Goal: Task Accomplishment & Management: Use online tool/utility

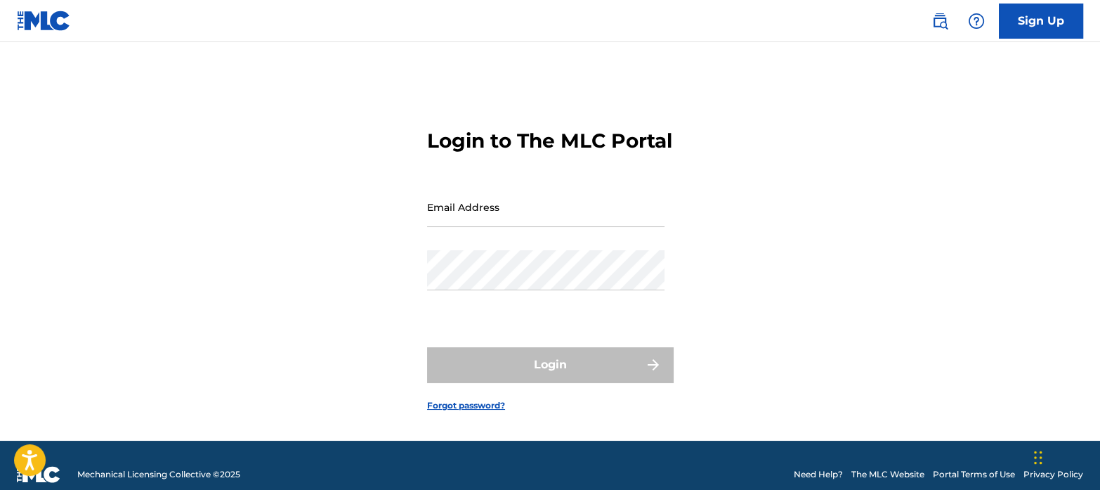
click at [516, 227] on input "Email Address" at bounding box center [545, 207] width 237 height 40
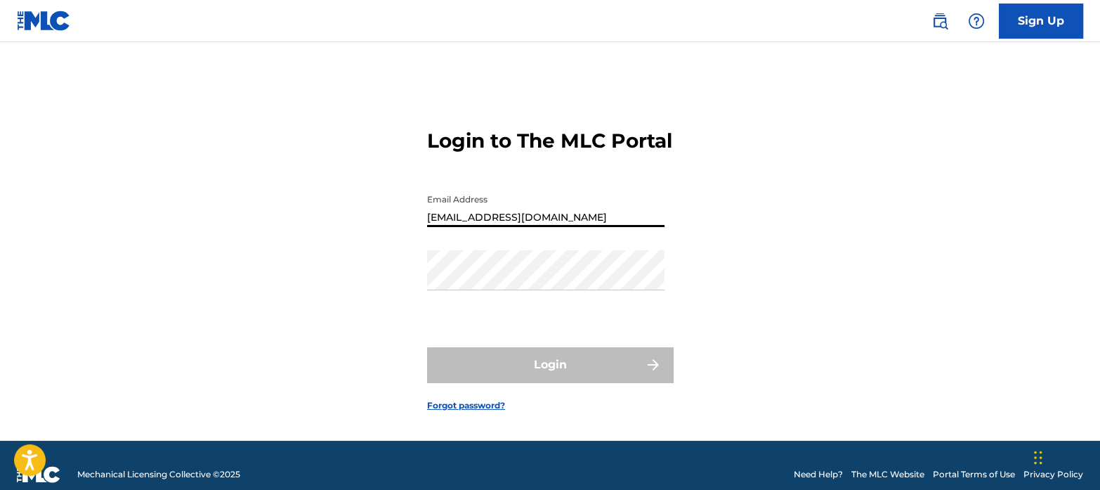
type input "[EMAIL_ADDRESS][DOMAIN_NAME]"
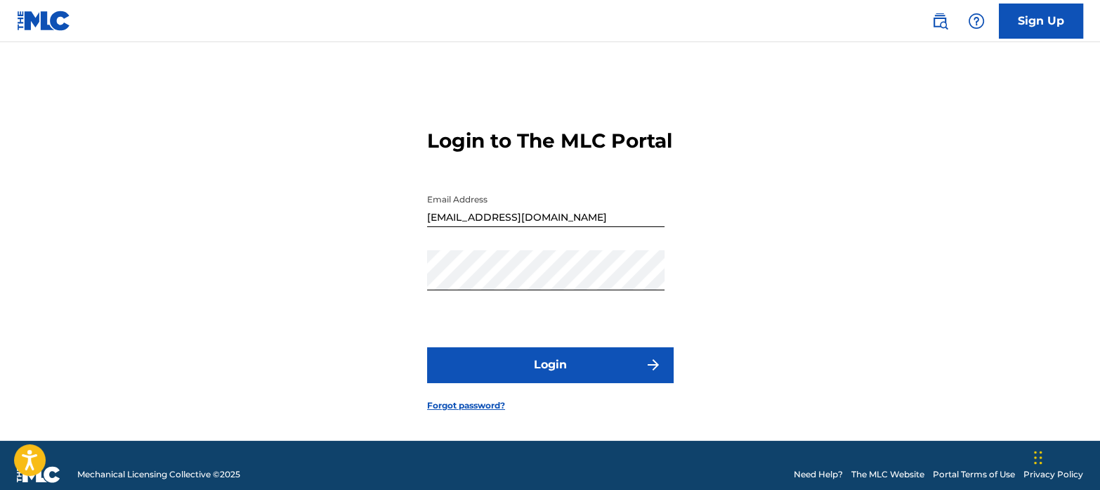
click at [569, 374] on button "Login" at bounding box center [550, 364] width 246 height 35
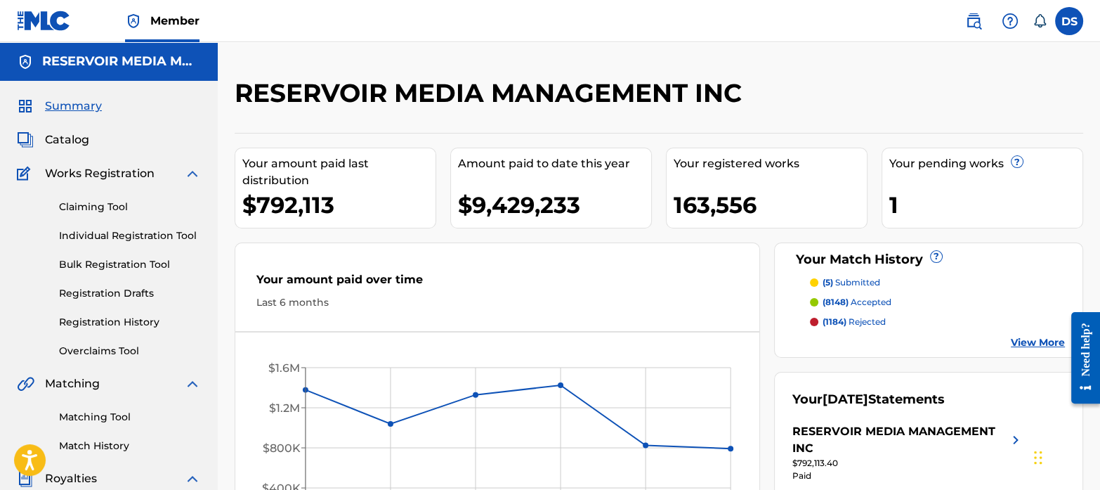
click at [84, 412] on link "Matching Tool" at bounding box center [130, 417] width 142 height 15
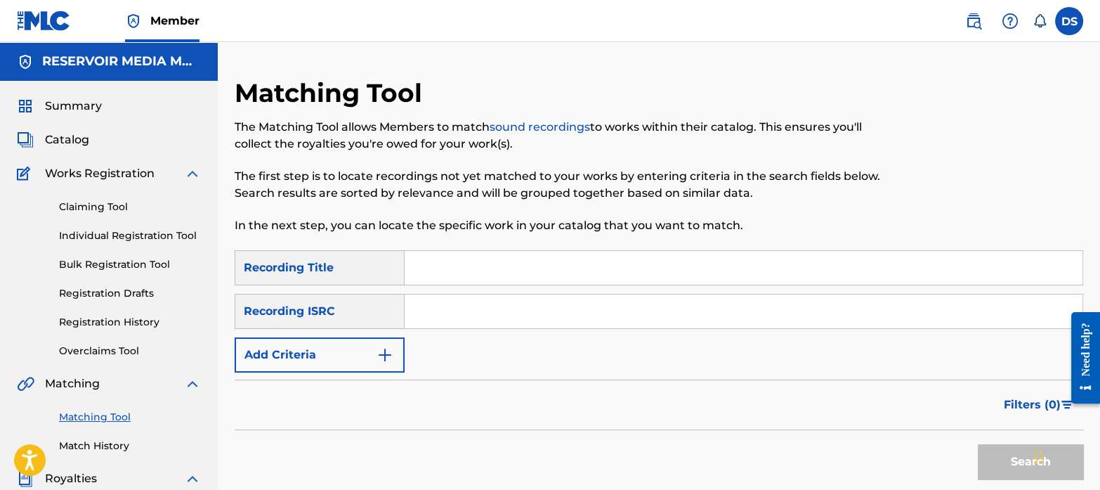
click at [507, 320] on input "Search Form" at bounding box center [744, 311] width 678 height 34
paste input "USAT22505814"
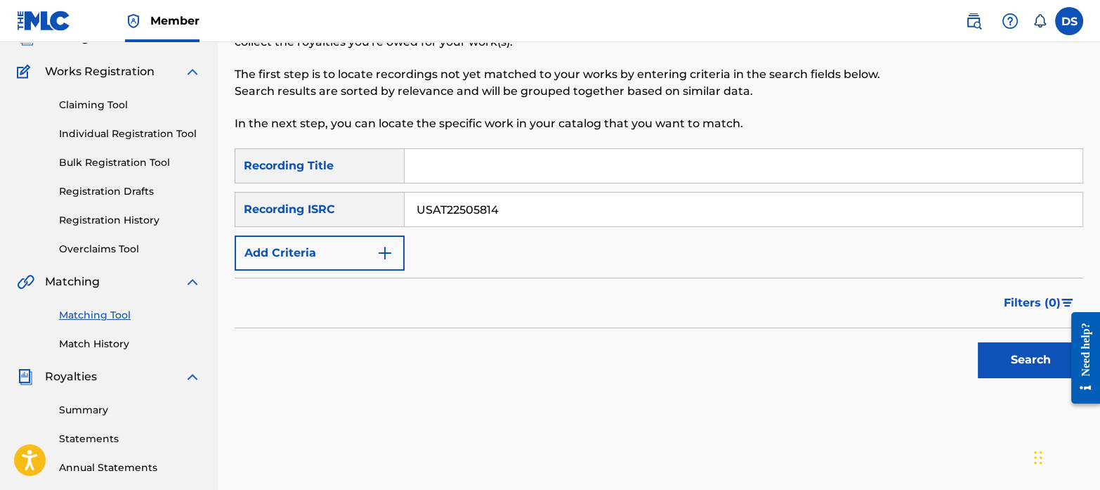
scroll to position [105, 0]
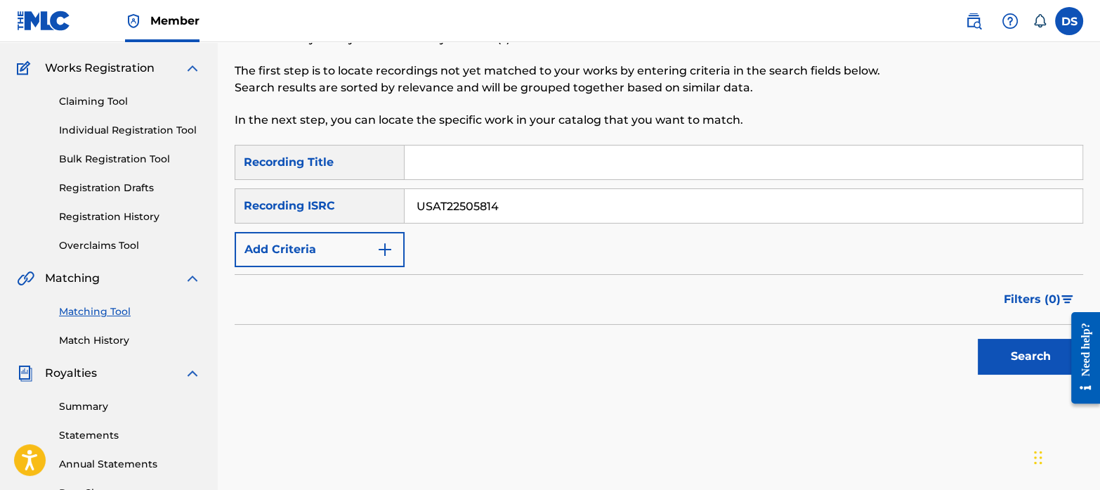
type input "USAT22505814"
click at [1013, 361] on button "Search" at bounding box center [1030, 356] width 105 height 35
